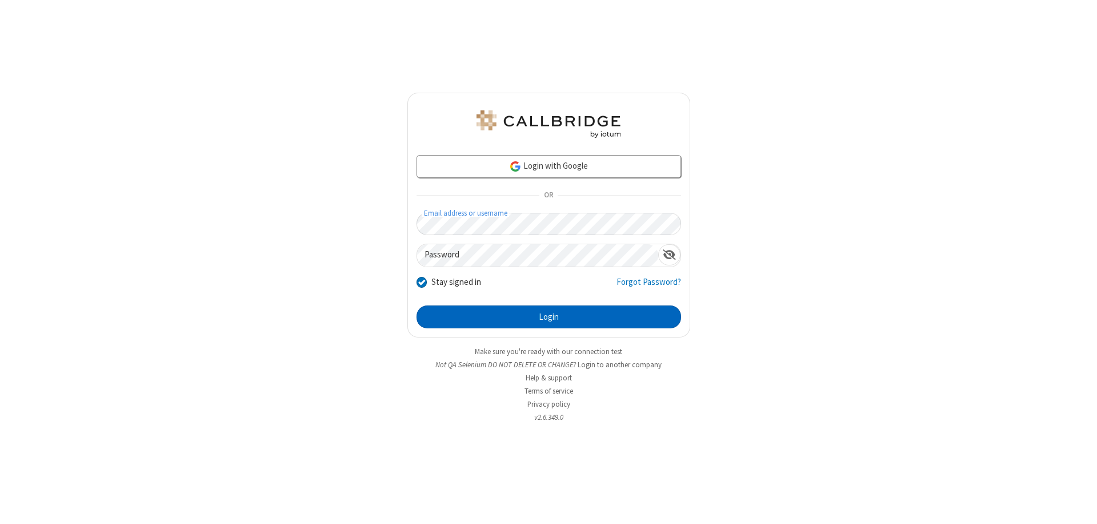
click at [549, 317] on button "Login" at bounding box center [549, 316] width 265 height 23
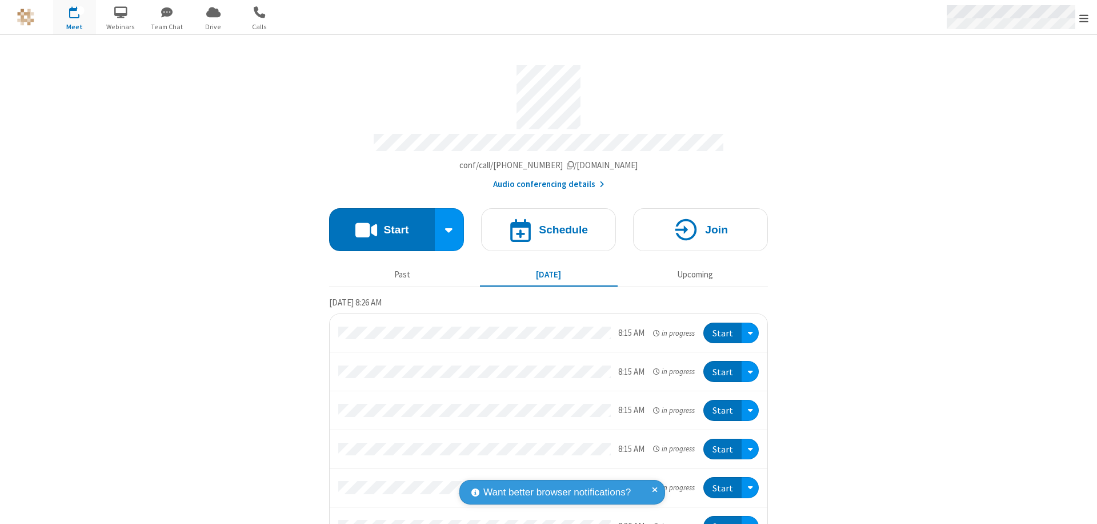
click at [1084, 18] on span "Open menu" at bounding box center [1084, 18] width 9 height 11
click at [213, 26] on span "Drive" at bounding box center [213, 27] width 43 height 10
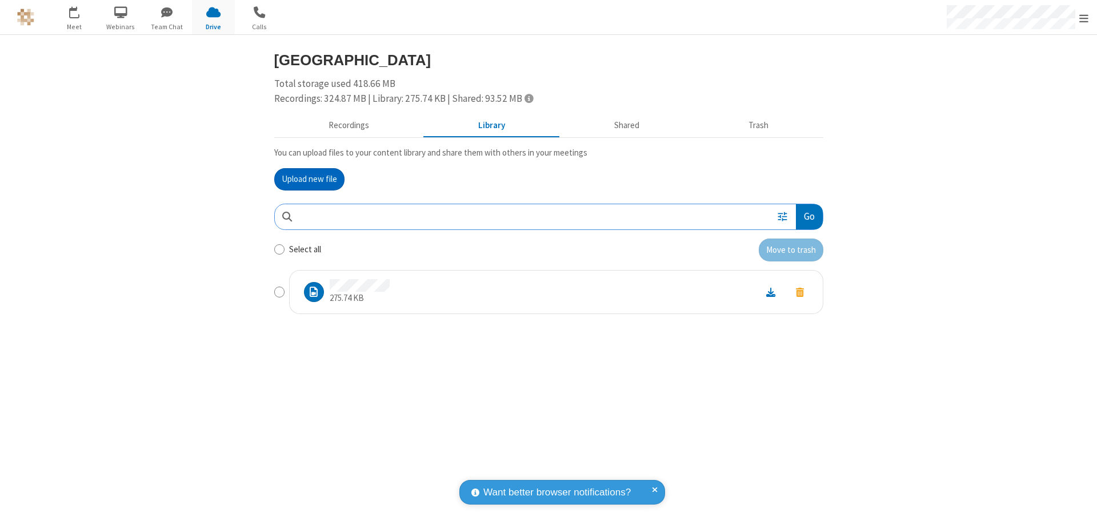
click at [809, 216] on button "Go" at bounding box center [809, 217] width 26 height 26
click at [309, 179] on button "Upload new file" at bounding box center [309, 179] width 70 height 23
